Goal: Use online tool/utility: Utilize a website feature to perform a specific function

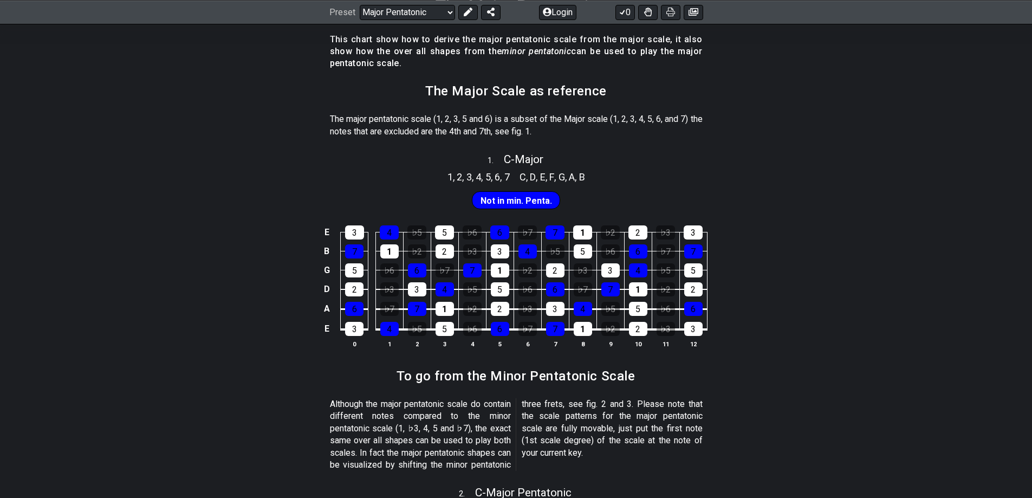
scroll to position [217, 0]
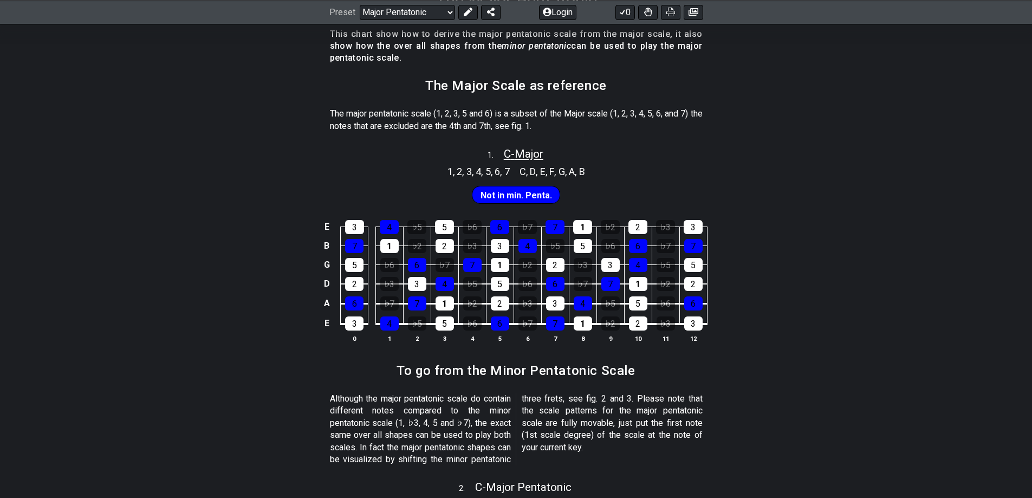
click at [524, 156] on span "C - Major" at bounding box center [524, 153] width 40 height 13
select select "C"
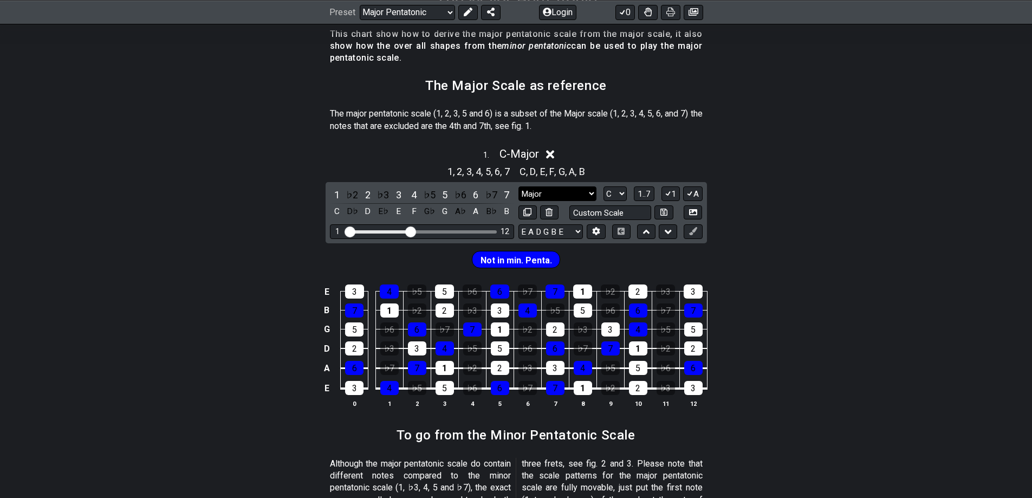
click at [589, 193] on select "Major Major Minor Pentatonic Major Pentatonic Minor Blues Major Blues Major / […" at bounding box center [557, 193] width 78 height 15
select select "Major"
click at [518, 186] on select "Major Major Minor Pentatonic Major Pentatonic Minor Blues Major Blues Major / […" at bounding box center [557, 193] width 78 height 15
click at [623, 190] on select "A♭ A A♯ B♭ B C C♯ D♭ D D♯ E♭ E F F♯ G♭ G G♯" at bounding box center [615, 193] width 23 height 15
select select "E"
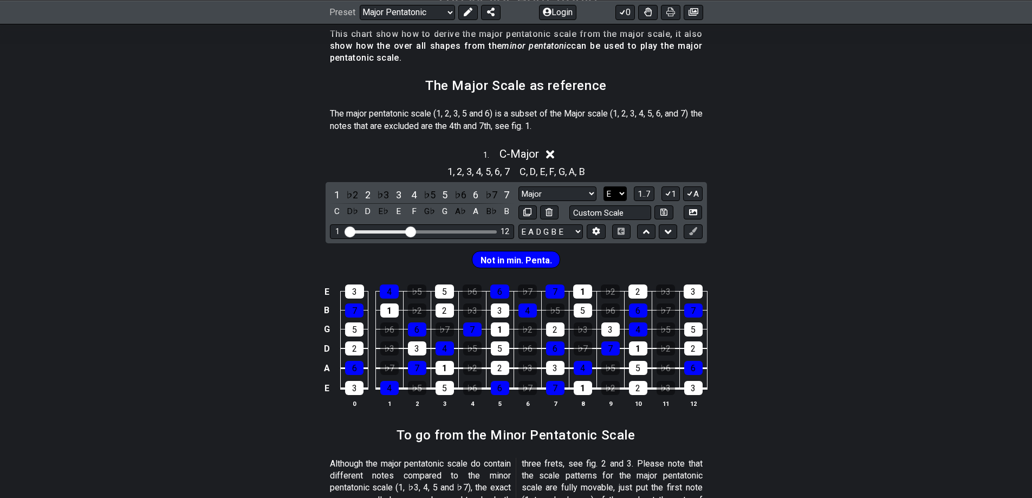
click at [604, 186] on select "A♭ A A♯ B♭ B C C♯ D♭ D D♯ E♭ E F F♯ G♭ G G♯" at bounding box center [615, 193] width 23 height 15
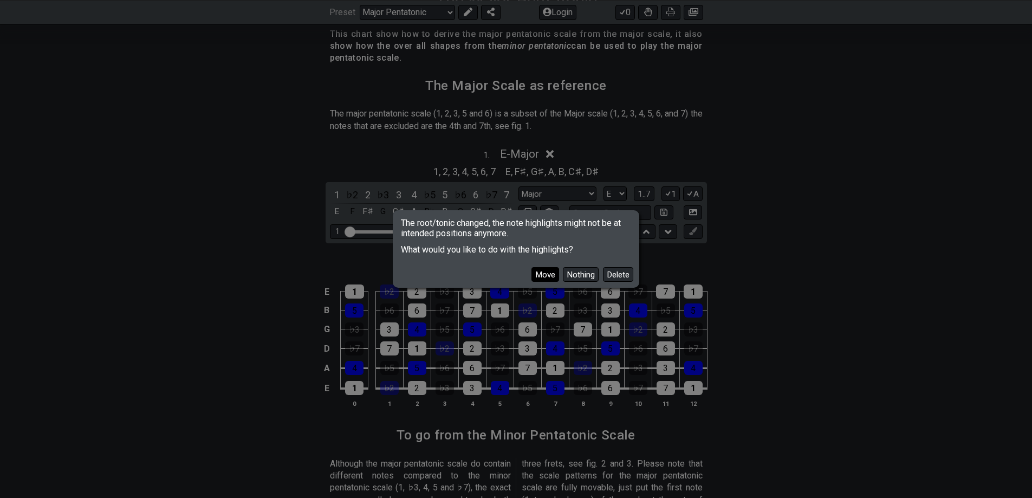
click at [545, 276] on button "Move" at bounding box center [545, 274] width 28 height 15
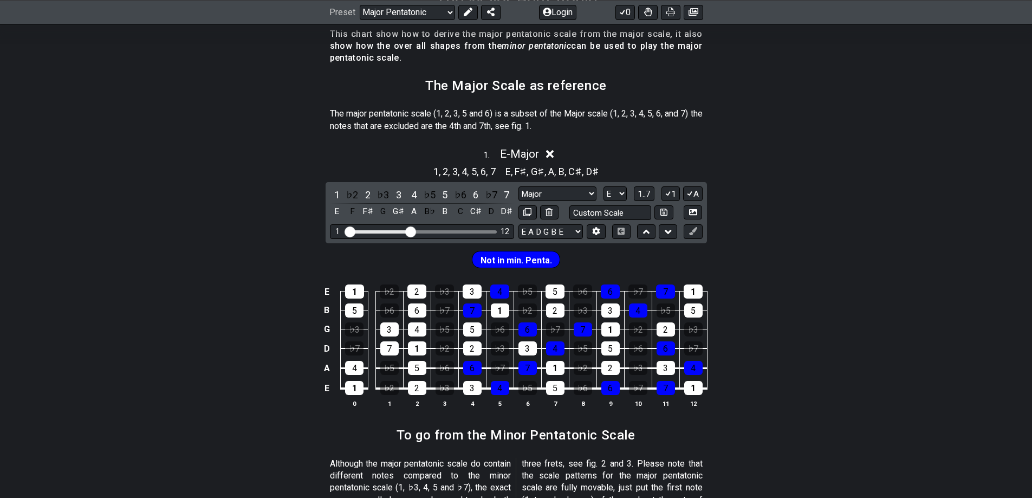
click at [549, 151] on icon at bounding box center [550, 155] width 8 height 8
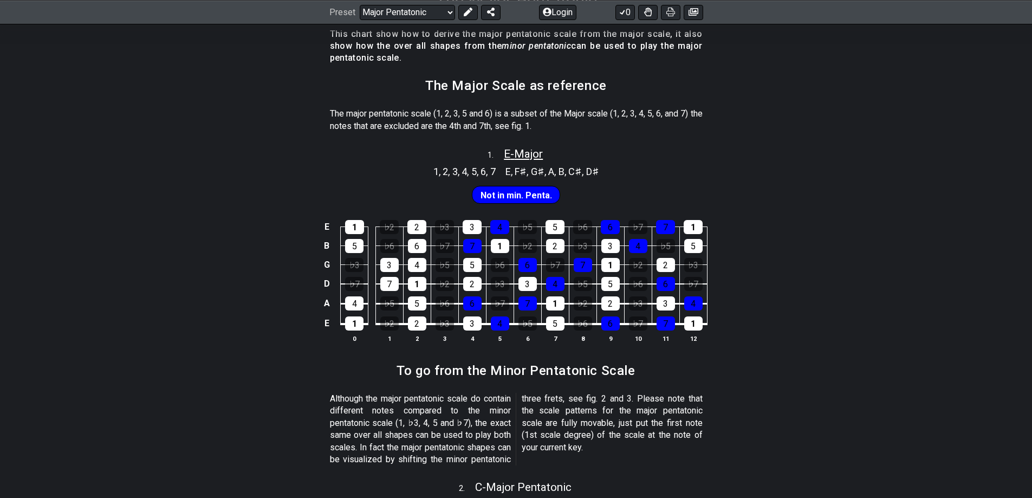
click at [521, 155] on span "E - Major" at bounding box center [523, 153] width 39 height 13
select select "E"
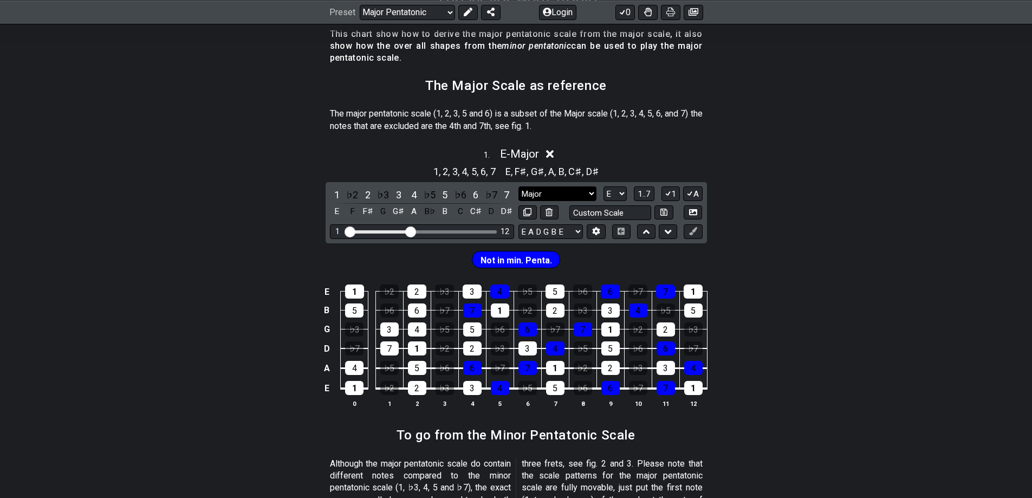
click at [591, 192] on select "Major Major Minor Pentatonic Major Pentatonic Minor Blues Major Blues Major / […" at bounding box center [557, 193] width 78 height 15
click at [518, 186] on select "Major Major Minor Pentatonic Major Pentatonic Minor Blues Major Blues Major / […" at bounding box center [557, 193] width 78 height 15
click at [587, 195] on select "Major Major Minor Pentatonic Major Pentatonic Minor Blues Major Blues Major / […" at bounding box center [557, 193] width 78 height 15
select select "Minor Pentatonic"
click at [518, 186] on select "Major Major Minor Pentatonic Major Pentatonic Minor Blues Major Blues Major / […" at bounding box center [557, 193] width 78 height 15
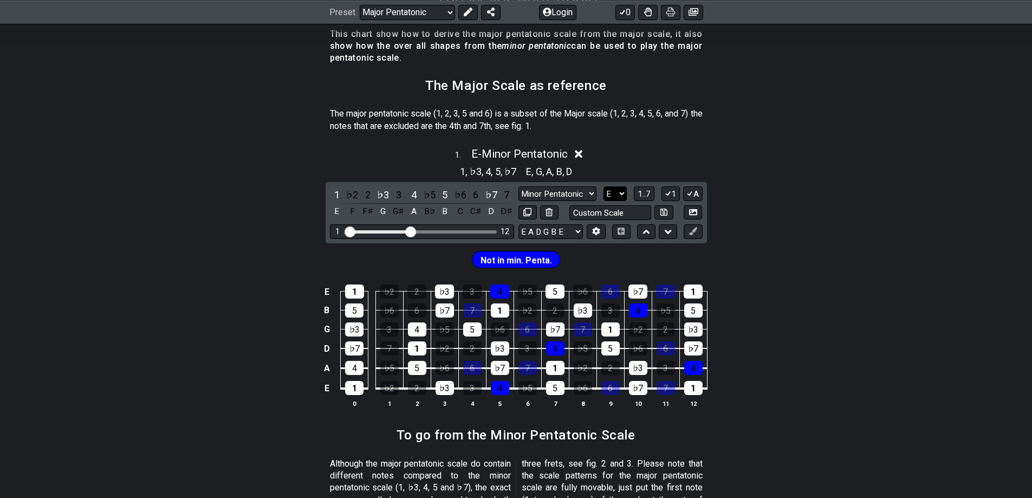
click at [618, 189] on select "A♭ A A♯ B♭ B C C♯ D♭ D D♯ E♭ E F F♯ G♭ G G♯" at bounding box center [615, 193] width 23 height 15
click at [618, 191] on select "A♭ A A♯ B♭ B C C♯ D♭ D D♯ E♭ E F F♯ G♭ G G♯" at bounding box center [615, 193] width 23 height 15
click at [646, 192] on span "1..7" at bounding box center [644, 194] width 13 height 10
click at [646, 192] on span "..." at bounding box center [644, 194] width 5 height 10
click at [646, 192] on span "E.." at bounding box center [644, 194] width 8 height 10
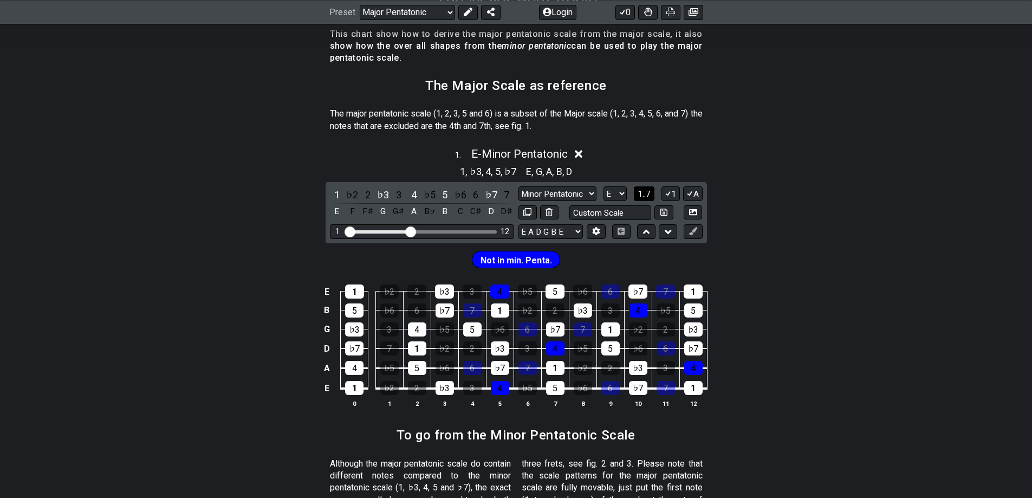
click at [646, 192] on span "1..7" at bounding box center [644, 194] width 13 height 10
click at [646, 192] on span "..." at bounding box center [644, 194] width 5 height 10
click at [646, 192] on span "E.." at bounding box center [644, 194] width 8 height 10
